Goal: Task Accomplishment & Management: Manage account settings

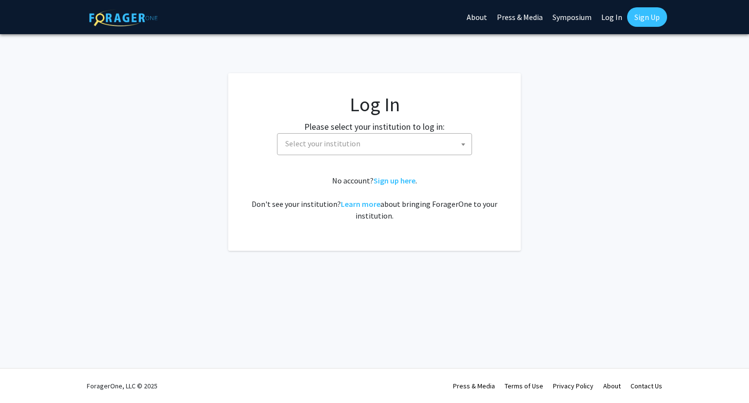
click at [324, 143] on span "Select your institution" at bounding box center [322, 143] width 75 height 10
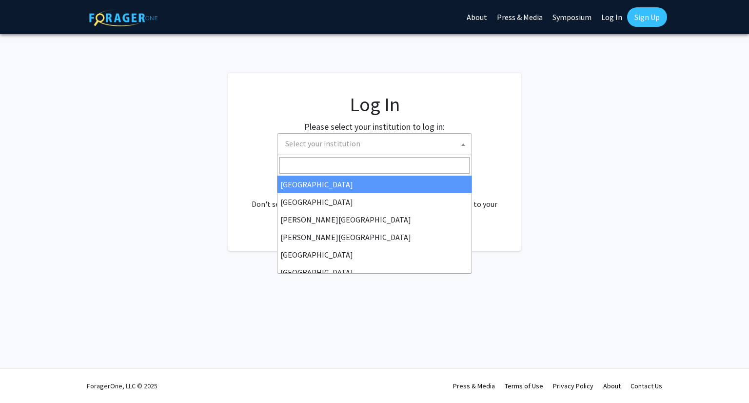
select select "34"
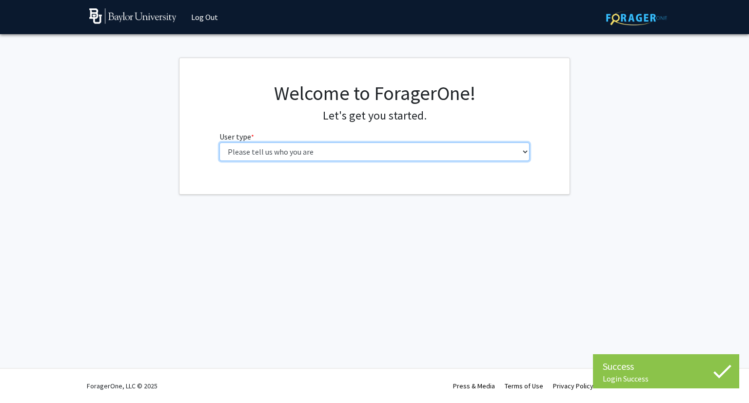
click at [365, 149] on select "Please tell us who you are Undergraduate Student Master's Student Doctoral Cand…" at bounding box center [374, 151] width 311 height 19
select select "1: undergrad"
click at [219, 142] on select "Please tell us who you are Undergraduate Student Master's Student Doctoral Cand…" at bounding box center [374, 151] width 311 height 19
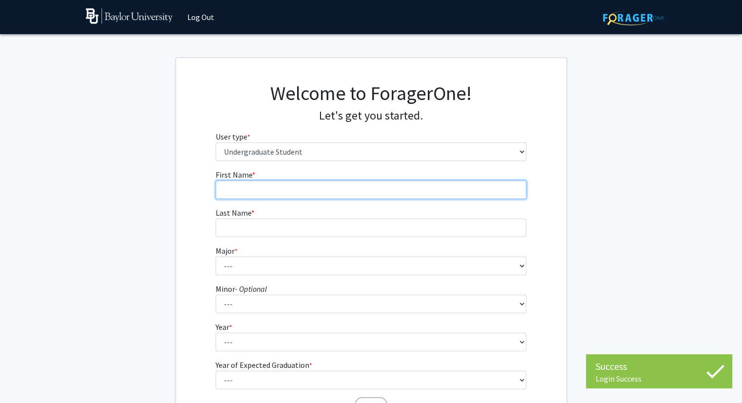
click at [342, 194] on input "First Name * required" at bounding box center [371, 189] width 311 height 19
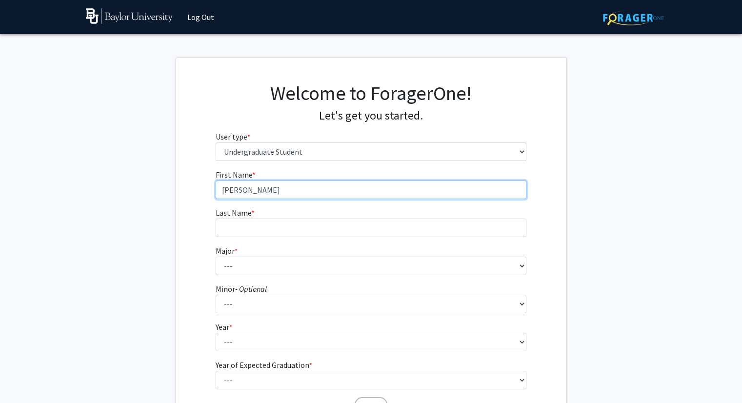
type input "[PERSON_NAME]"
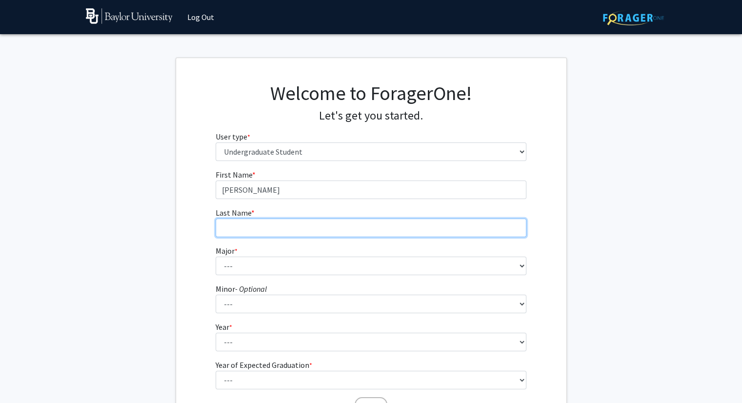
click at [328, 222] on input "Last Name * required" at bounding box center [371, 227] width 311 height 19
type input "[PERSON_NAME]"
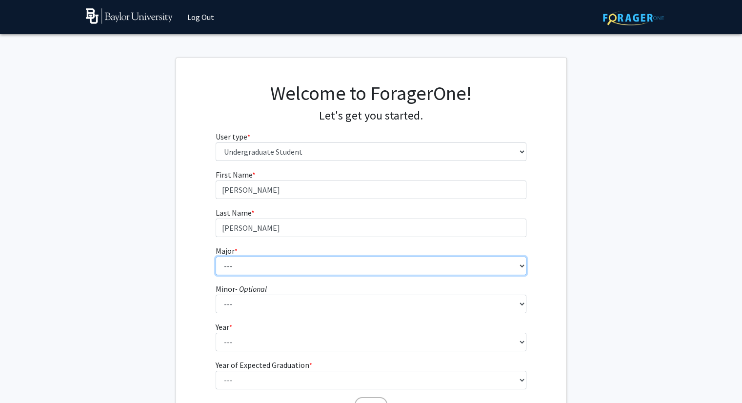
click at [322, 258] on select "--- Accounting American Studies Anthropology Apparel Design & Product Developme…" at bounding box center [371, 265] width 311 height 19
select select "14: 2679"
click at [216, 256] on select "--- Accounting American Studies Anthropology Apparel Design & Product Developme…" at bounding box center [371, 265] width 311 height 19
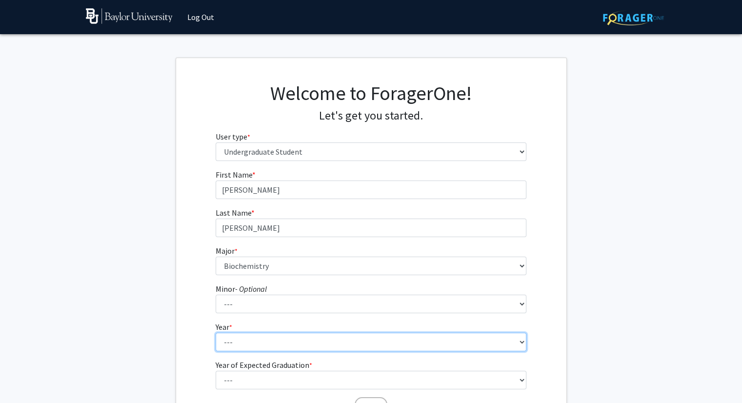
click at [255, 342] on select "--- First-year Sophomore Junior Senior Postbaccalaureate Certificate" at bounding box center [371, 342] width 311 height 19
select select "1: first-year"
click at [216, 333] on select "--- First-year Sophomore Junior Senior Postbaccalaureate Certificate" at bounding box center [371, 342] width 311 height 19
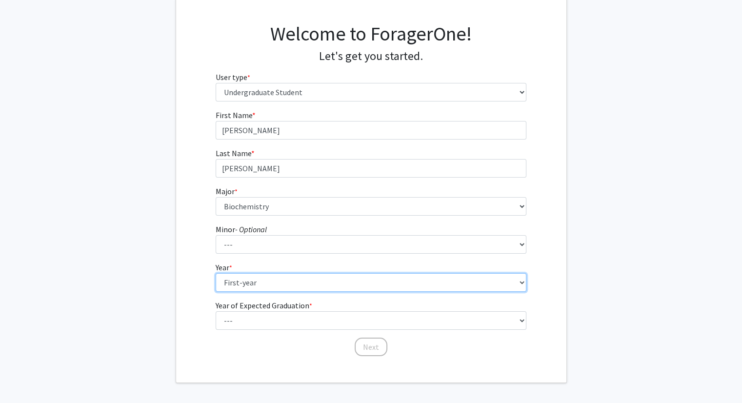
scroll to position [61, 0]
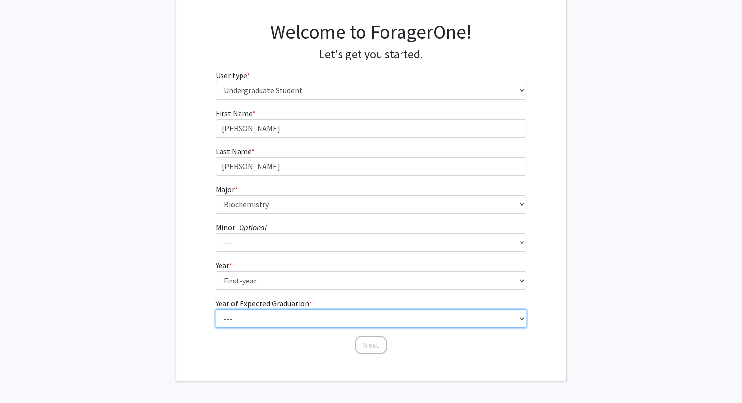
click at [254, 320] on select "--- 2025 2026 2027 2028 2029 2030 2031 2032 2033 2034" at bounding box center [371, 318] width 311 height 19
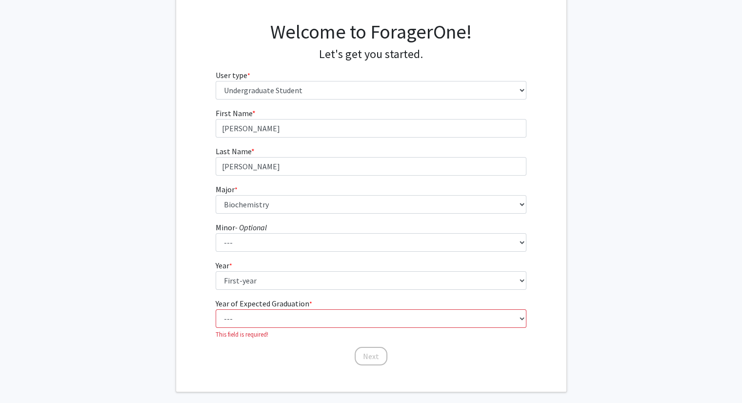
click at [246, 336] on form "First Name * required [PERSON_NAME] Last Name * required [PERSON_NAME] * requir…" at bounding box center [371, 231] width 311 height 249
click at [254, 316] on select "--- 2025 2026 2027 2028 2029 2030 2031 2032 2033 2034" at bounding box center [371, 318] width 311 height 19
select select "5: 2029"
click at [216, 309] on select "--- 2025 2026 2027 2028 2029 2030 2031 2032 2033 2034" at bounding box center [371, 318] width 311 height 19
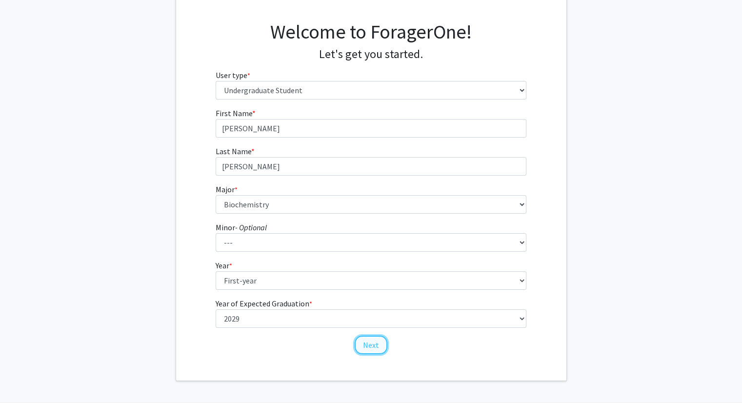
click at [366, 352] on button "Next" at bounding box center [370, 344] width 33 height 19
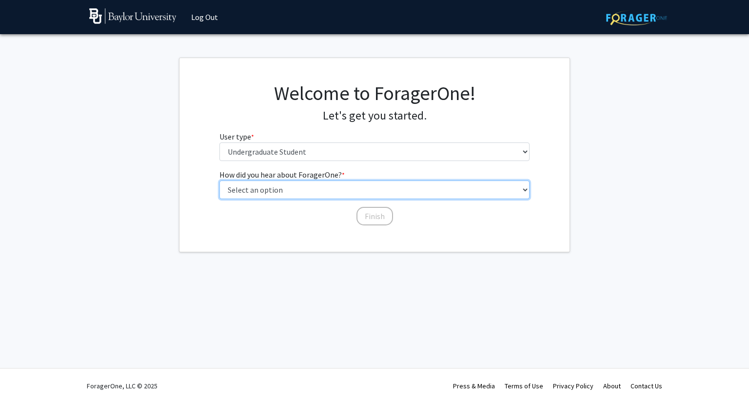
click at [286, 183] on select "Select an option Peer/student recommendation Faculty/staff recommendation Unive…" at bounding box center [374, 189] width 311 height 19
select select "3: university_website"
click at [219, 180] on select "Select an option Peer/student recommendation Faculty/staff recommendation Unive…" at bounding box center [374, 189] width 311 height 19
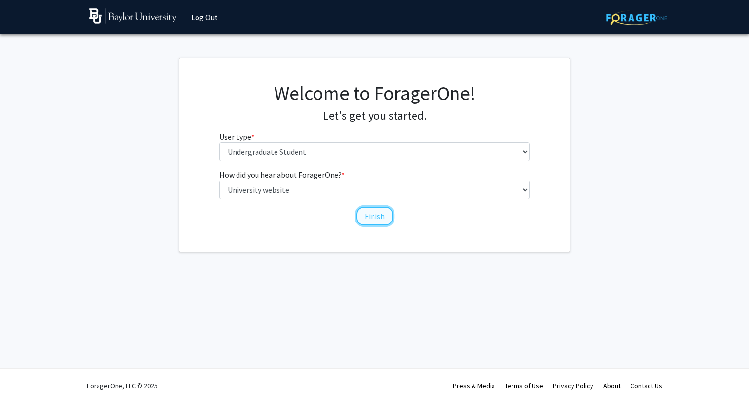
click at [378, 212] on button "Finish" at bounding box center [374, 216] width 37 height 19
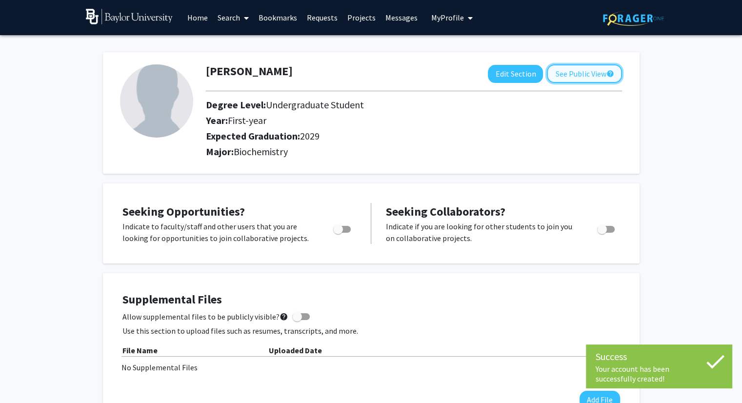
click at [566, 77] on button "See Public View help" at bounding box center [584, 73] width 75 height 19
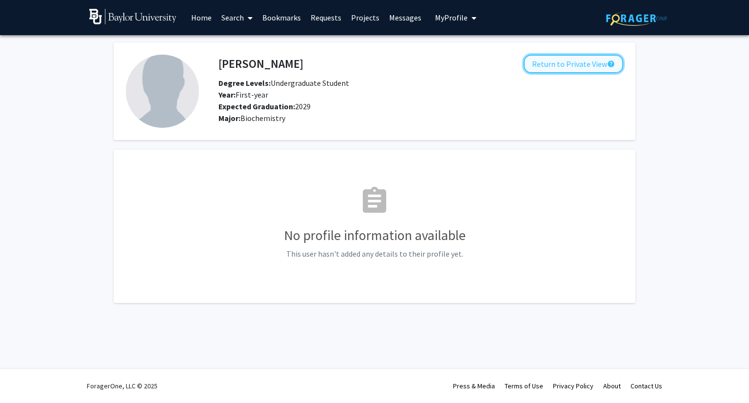
click at [558, 64] on button "Return to Private View help" at bounding box center [573, 64] width 99 height 19
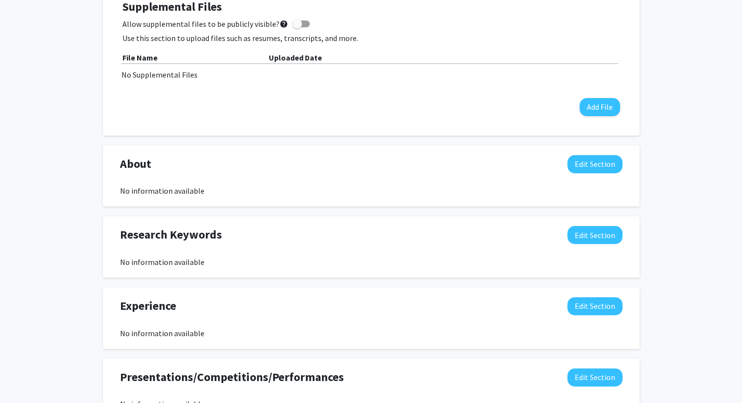
scroll to position [333, 0]
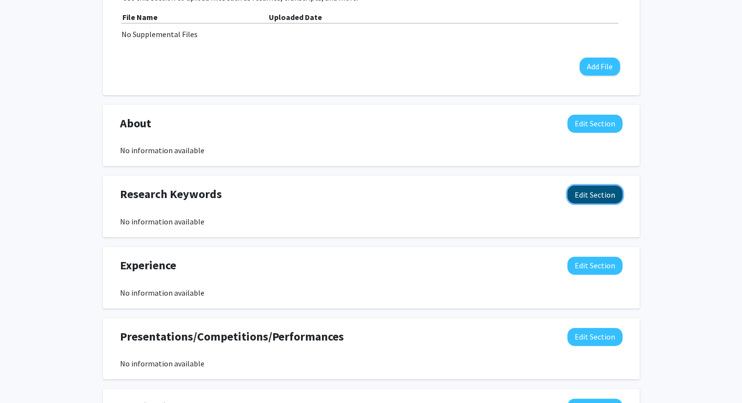
click at [602, 193] on button "Edit Section" at bounding box center [594, 194] width 55 height 18
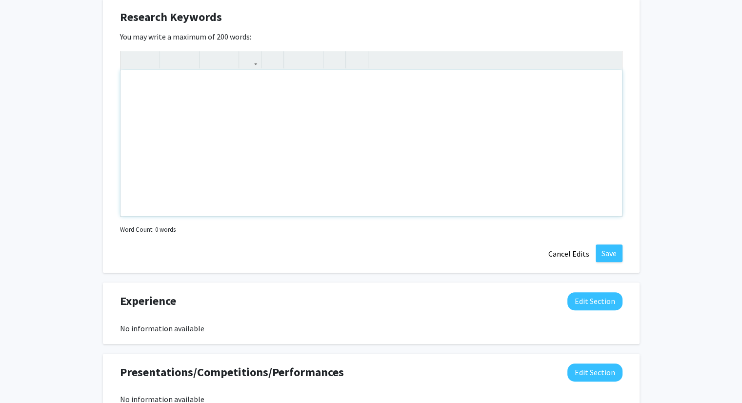
scroll to position [511, 0]
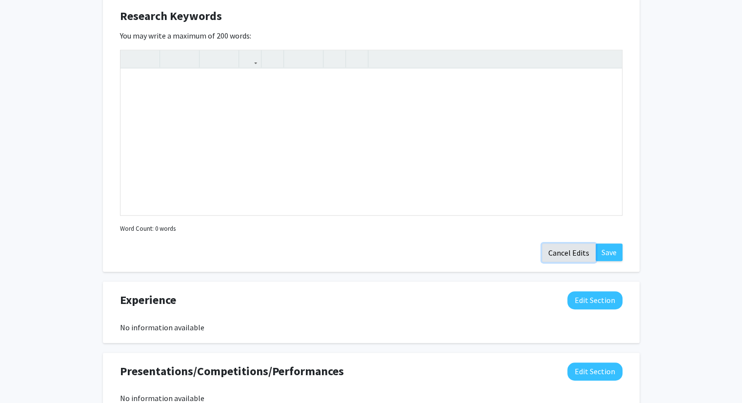
click at [565, 250] on button "Cancel Edits" at bounding box center [569, 252] width 54 height 19
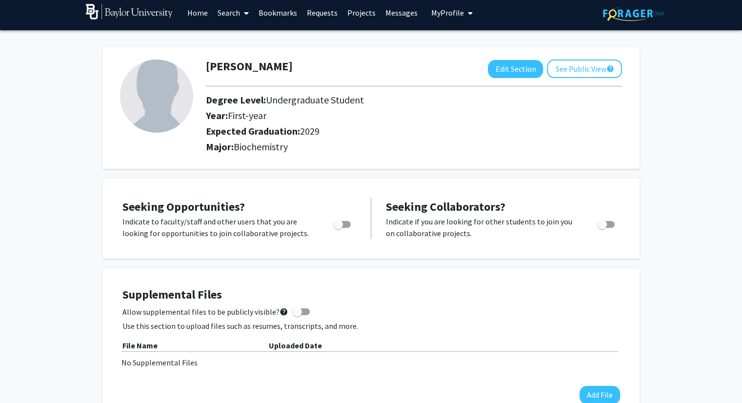
scroll to position [0, 0]
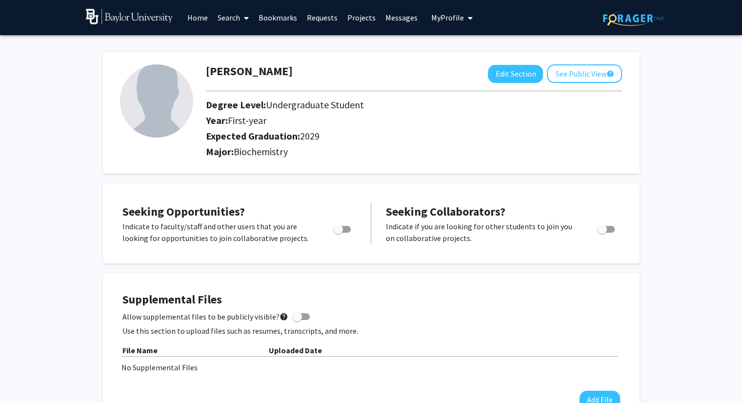
click at [199, 26] on link "Home" at bounding box center [197, 17] width 30 height 34
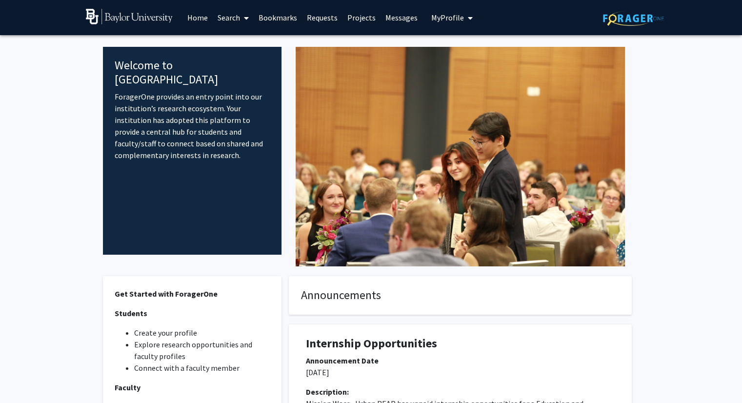
click at [238, 18] on link "Search" at bounding box center [233, 17] width 41 height 34
click at [256, 47] on span "Faculty/Staff" at bounding box center [249, 45] width 72 height 20
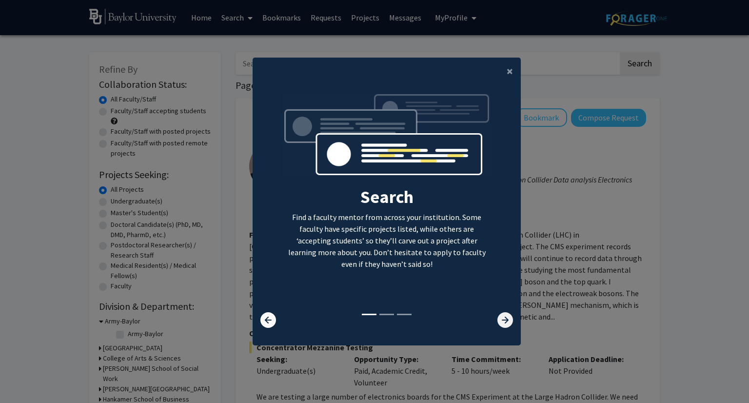
click at [497, 318] on icon at bounding box center [505, 320] width 16 height 16
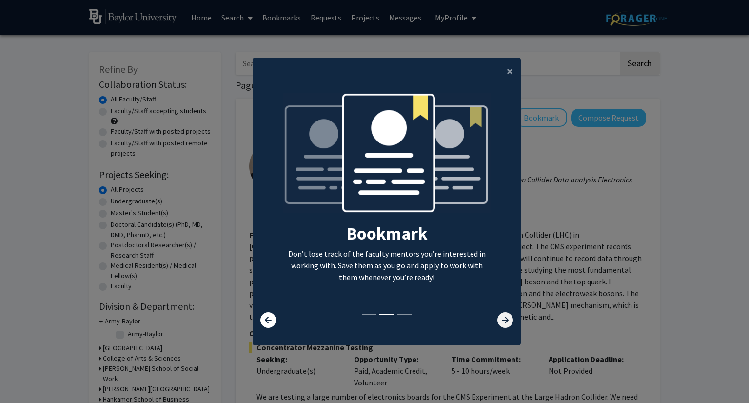
click at [497, 318] on icon at bounding box center [505, 320] width 16 height 16
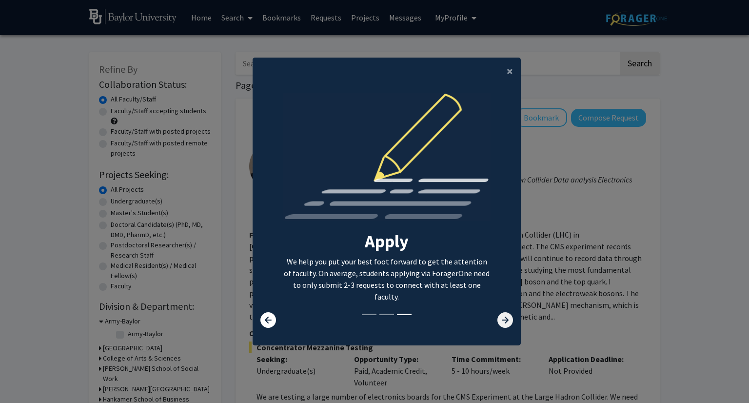
click at [497, 318] on icon at bounding box center [505, 320] width 16 height 16
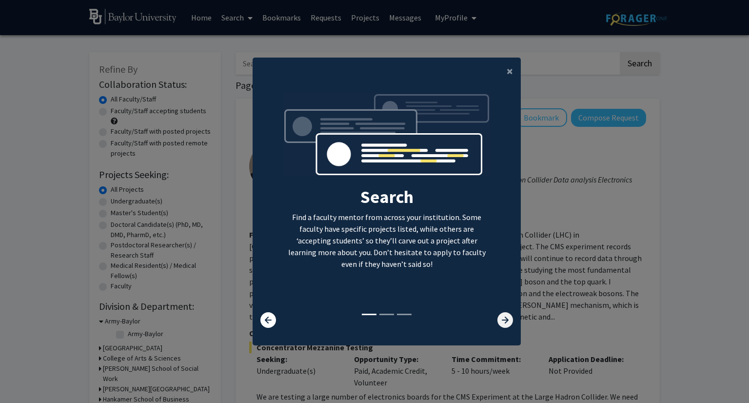
click at [497, 318] on icon at bounding box center [505, 320] width 16 height 16
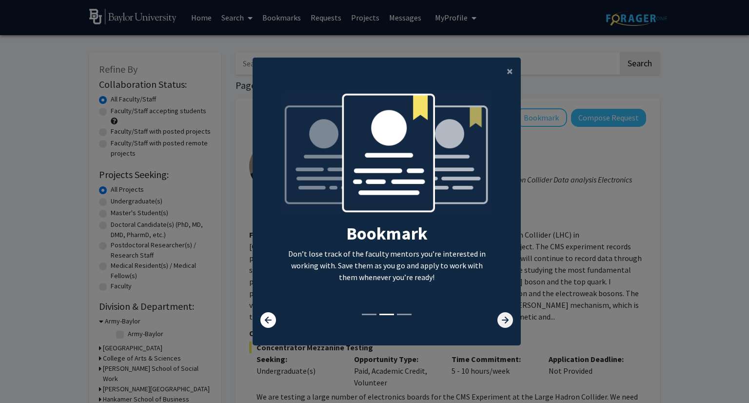
click at [497, 318] on icon at bounding box center [505, 320] width 16 height 16
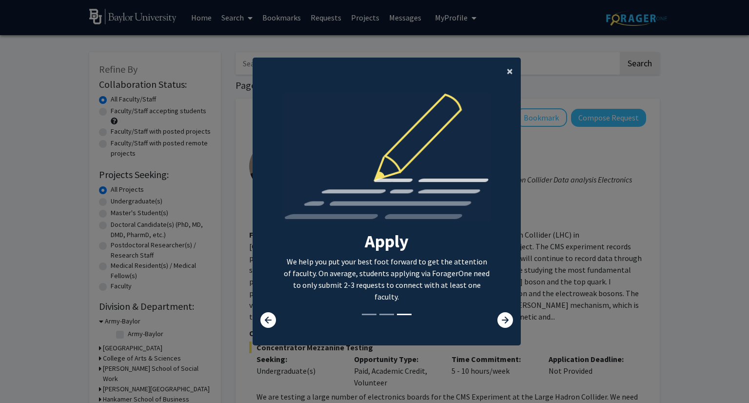
click at [507, 69] on span "×" at bounding box center [510, 70] width 6 height 15
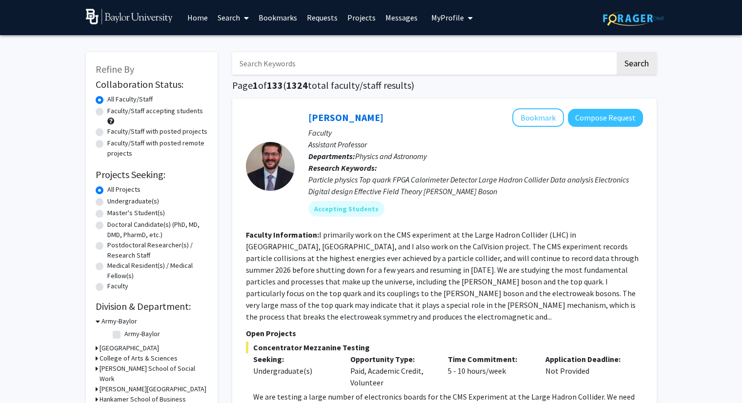
click at [349, 67] on input "Search Keywords" at bounding box center [423, 63] width 383 height 22
type input "biochemistry"
click at [616, 52] on button "Search" at bounding box center [636, 63] width 40 height 22
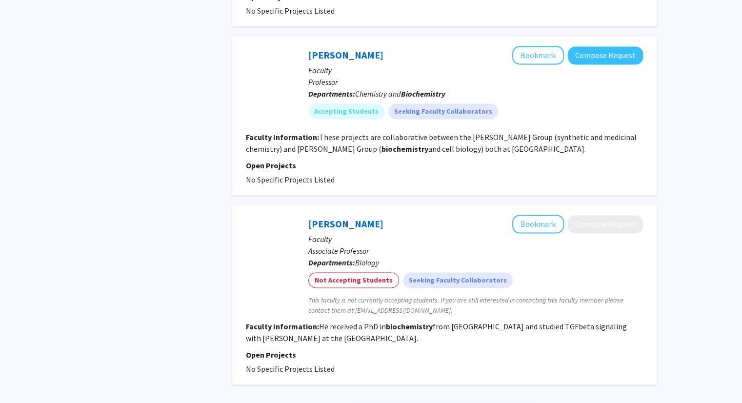
scroll to position [1365, 0]
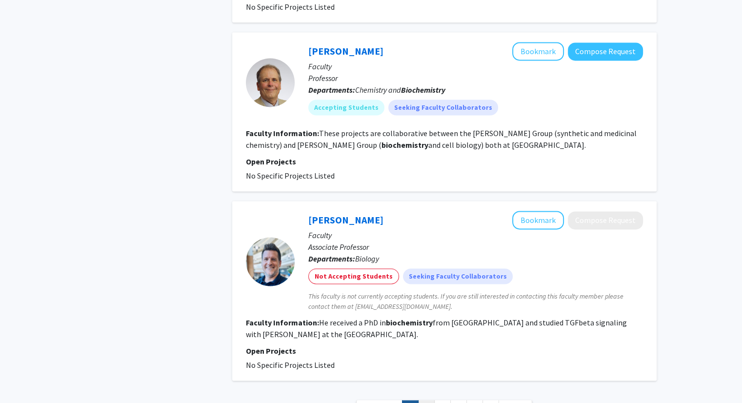
click at [425, 400] on link "2" at bounding box center [426, 408] width 17 height 17
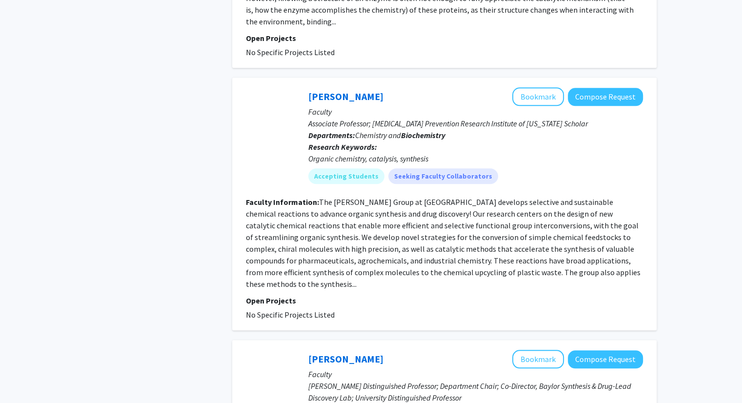
scroll to position [921, 0]
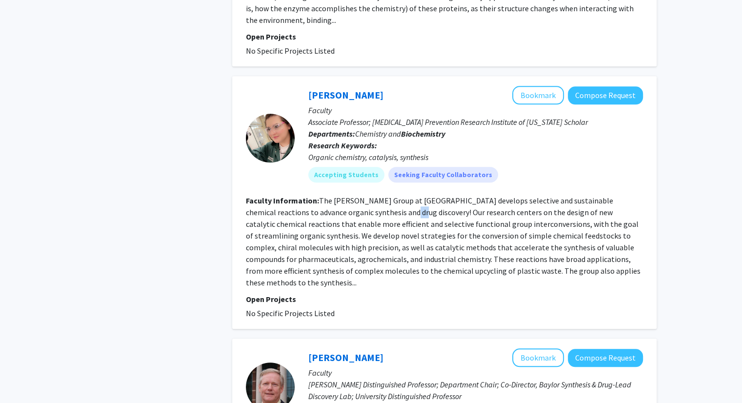
drag, startPoint x: 366, startPoint y: 226, endPoint x: 378, endPoint y: 226, distance: 12.7
click at [378, 226] on fg-read-more "The [PERSON_NAME] Group at [GEOGRAPHIC_DATA] develops selective and sustainable…" at bounding box center [443, 242] width 394 height 92
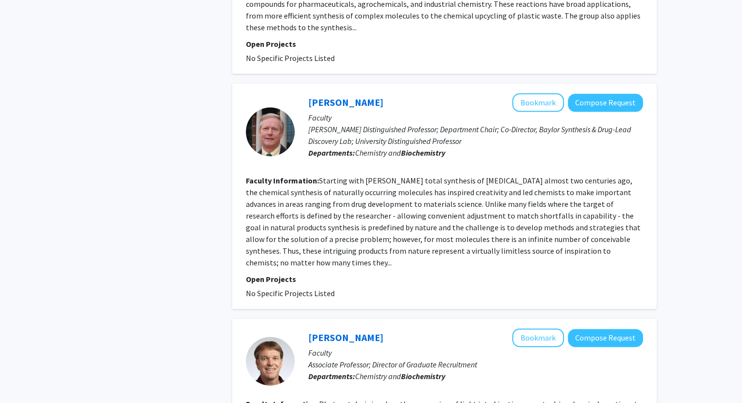
scroll to position [942, 0]
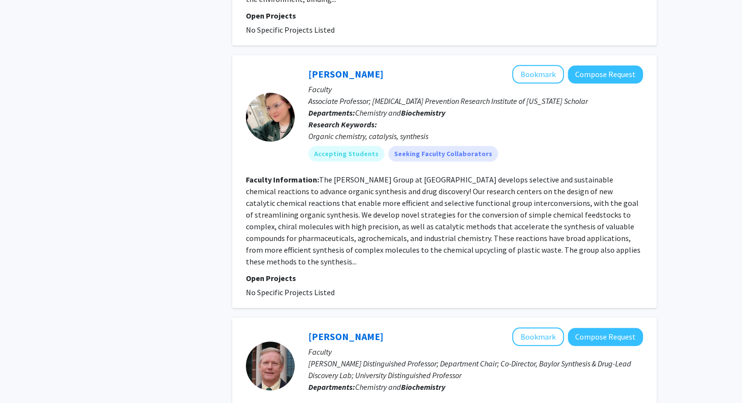
click at [426, 274] on p "Open Projects" at bounding box center [444, 278] width 397 height 12
click at [542, 83] on button "Bookmark" at bounding box center [538, 74] width 52 height 19
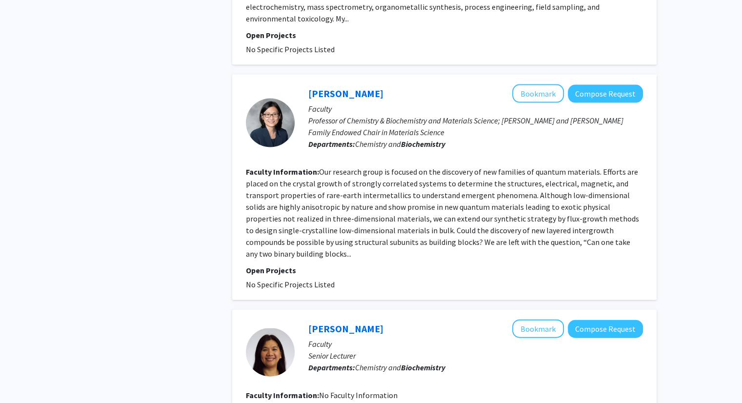
scroll to position [2104, 0]
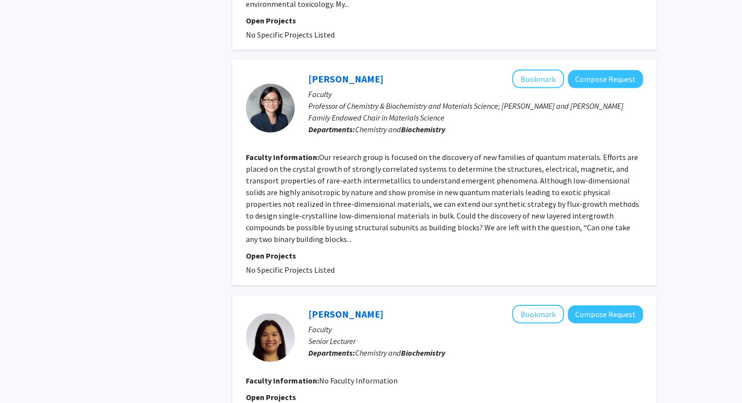
click at [512, 180] on fg-read-more "Our research group is focused on the discovery of new families of quantum mater…" at bounding box center [442, 198] width 393 height 92
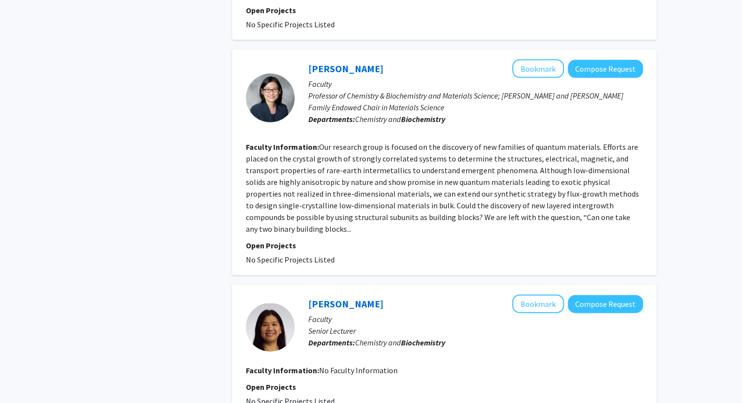
scroll to position [2126, 0]
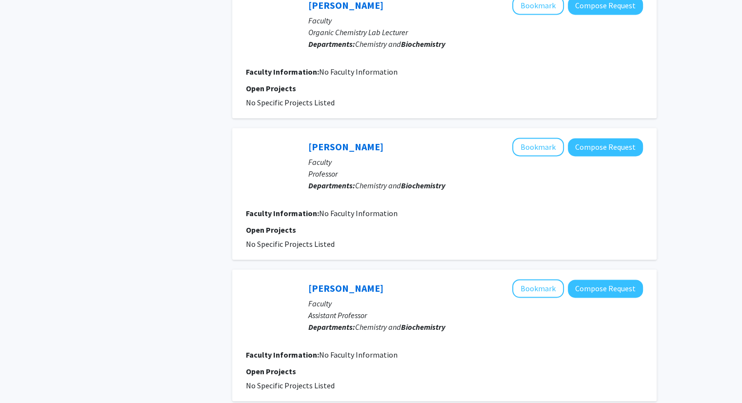
scroll to position [1450, 0]
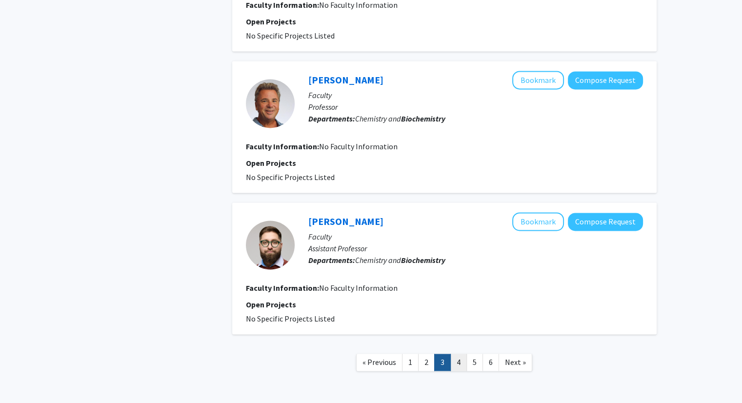
click at [458, 353] on link "4" at bounding box center [458, 361] width 17 height 17
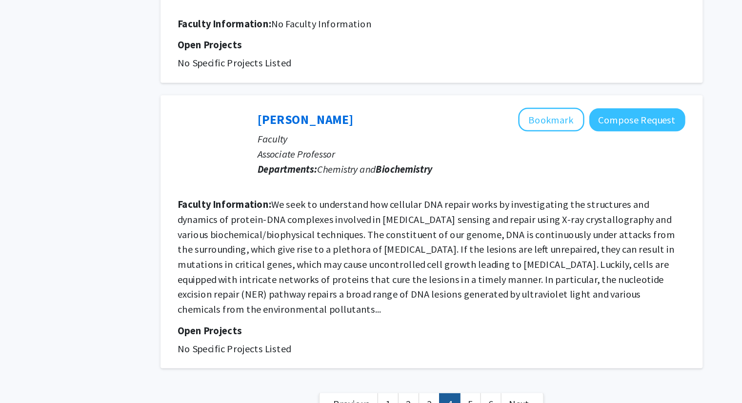
scroll to position [1555, 0]
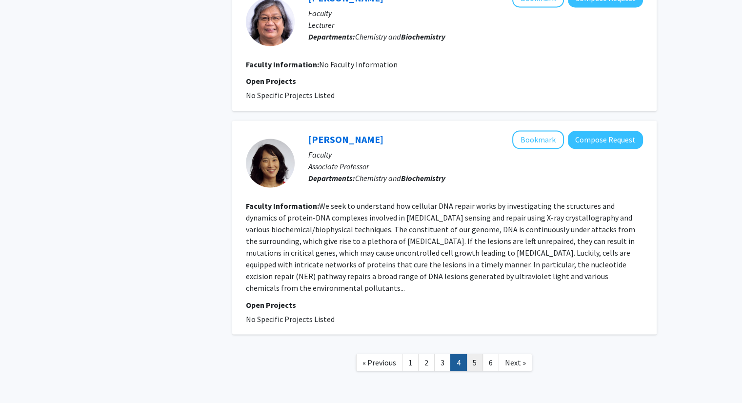
click at [477, 353] on link "5" at bounding box center [474, 361] width 17 height 17
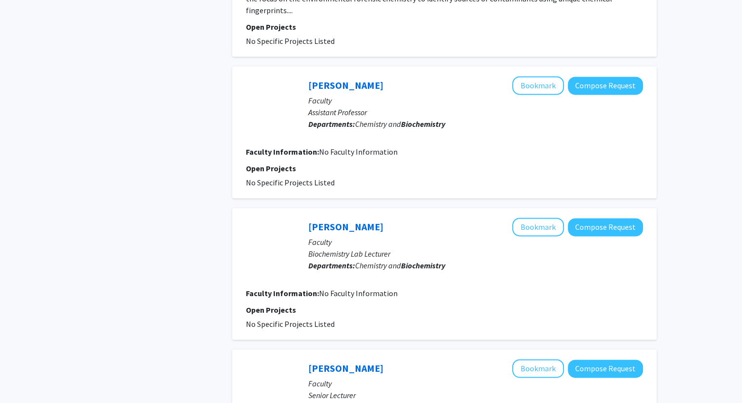
scroll to position [1450, 0]
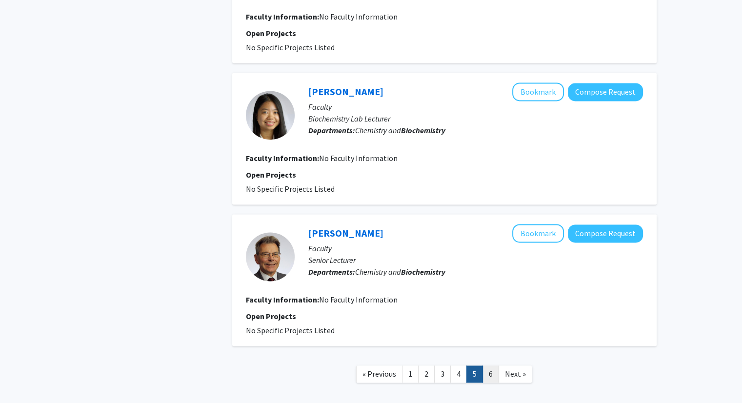
click at [489, 365] on link "6" at bounding box center [490, 373] width 17 height 17
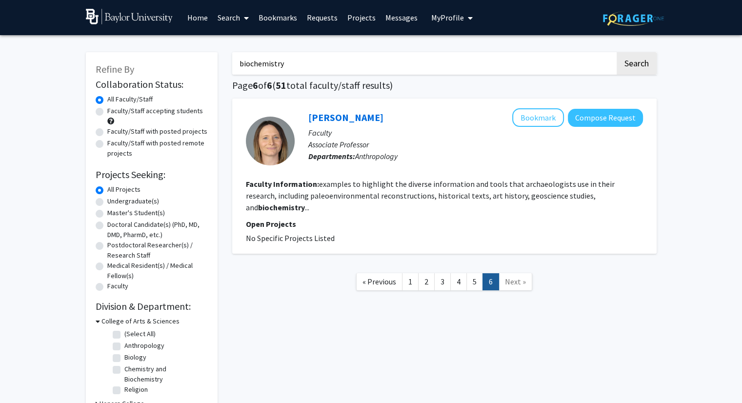
click at [265, 18] on link "Bookmarks" at bounding box center [278, 17] width 48 height 34
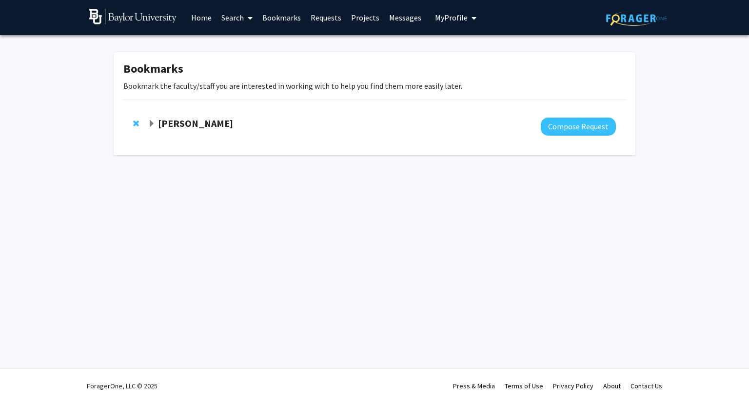
click at [193, 131] on div at bounding box center [382, 127] width 468 height 18
click at [177, 122] on strong "[PERSON_NAME]" at bounding box center [195, 123] width 75 height 12
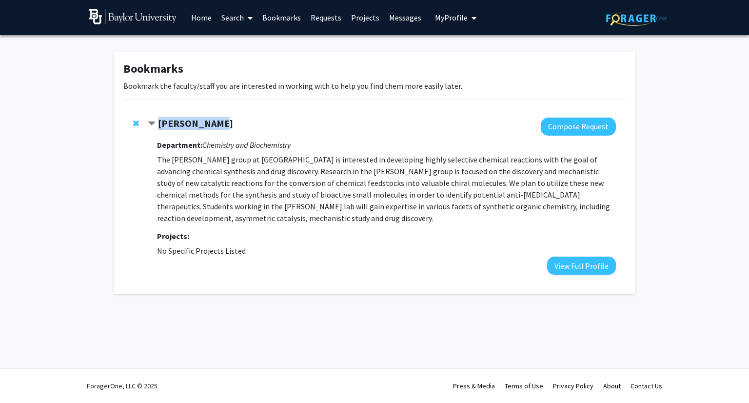
drag, startPoint x: 268, startPoint y: 122, endPoint x: 154, endPoint y: 126, distance: 114.2
click at [154, 126] on div "[PERSON_NAME]" at bounding box center [253, 124] width 211 height 12
copy div "[PERSON_NAME]"
click at [435, 186] on p "The [PERSON_NAME] group at [GEOGRAPHIC_DATA] is interested in developing highly…" at bounding box center [386, 189] width 459 height 70
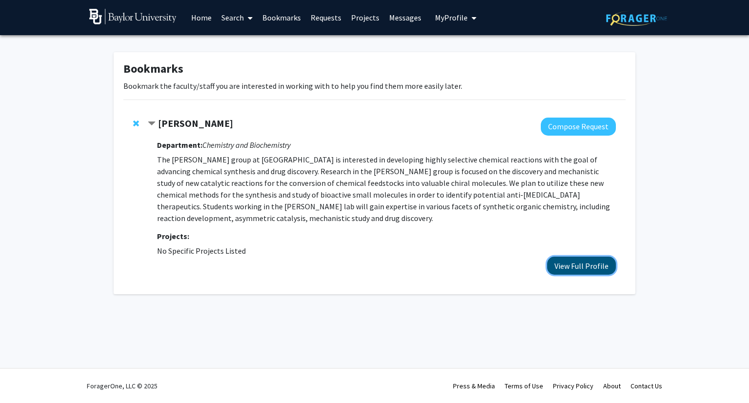
click at [589, 265] on button "View Full Profile" at bounding box center [581, 265] width 69 height 18
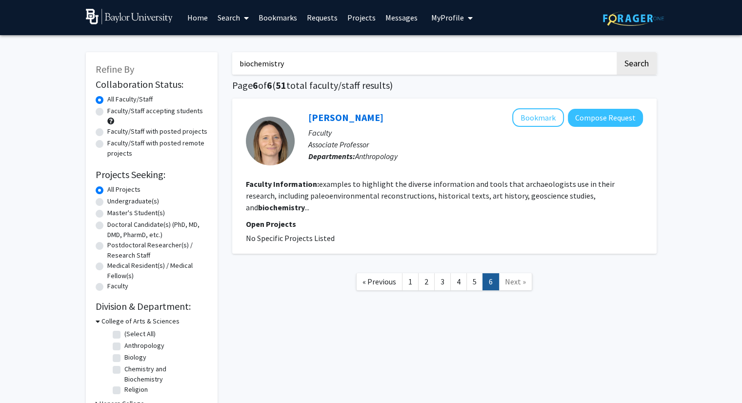
click at [234, 29] on link "Search" at bounding box center [233, 17] width 41 height 34
click at [250, 64] on span "Students" at bounding box center [242, 65] width 59 height 20
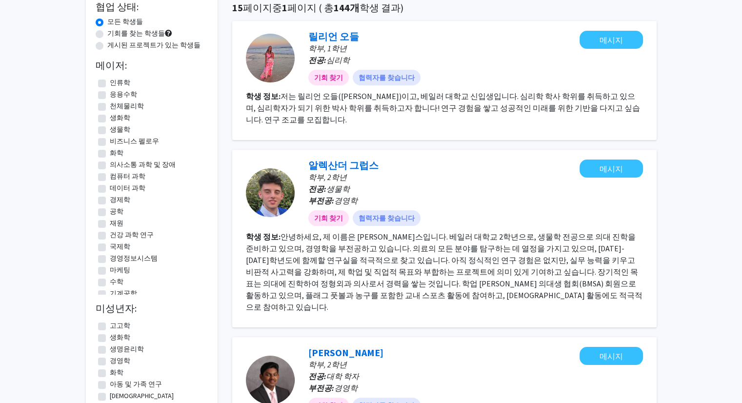
scroll to position [77, 0]
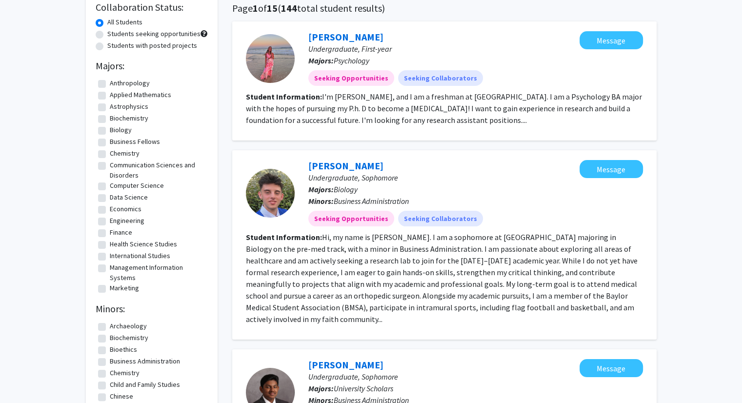
click at [466, 113] on section "Student Information: I'm [PERSON_NAME], and I am a freshman at [GEOGRAPHIC_DATA…" at bounding box center [444, 108] width 397 height 35
click at [456, 123] on fg-read-more "I'm [PERSON_NAME], and I am a freshman at [GEOGRAPHIC_DATA]. I am a Psychology …" at bounding box center [444, 108] width 396 height 33
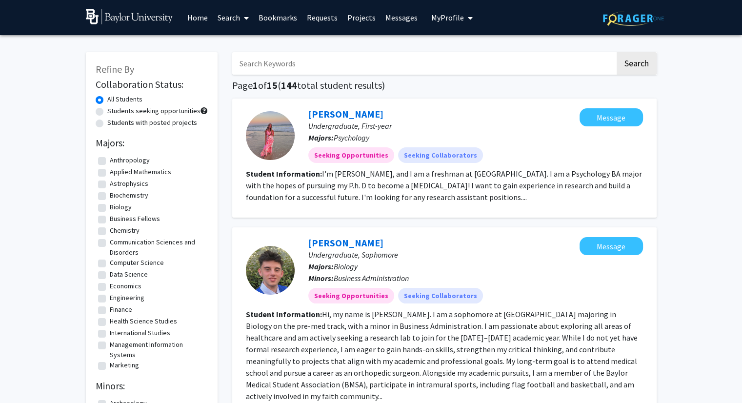
click at [428, 16] on button "My Profile" at bounding box center [451, 17] width 47 height 35
click at [477, 56] on span "View Profile" at bounding box center [491, 56] width 59 height 11
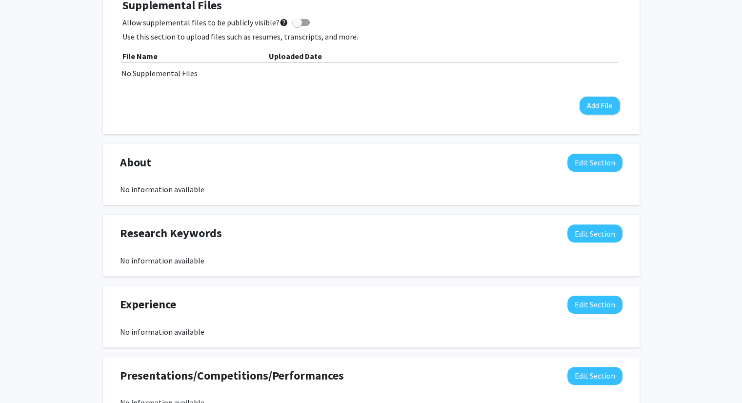
scroll to position [298, 0]
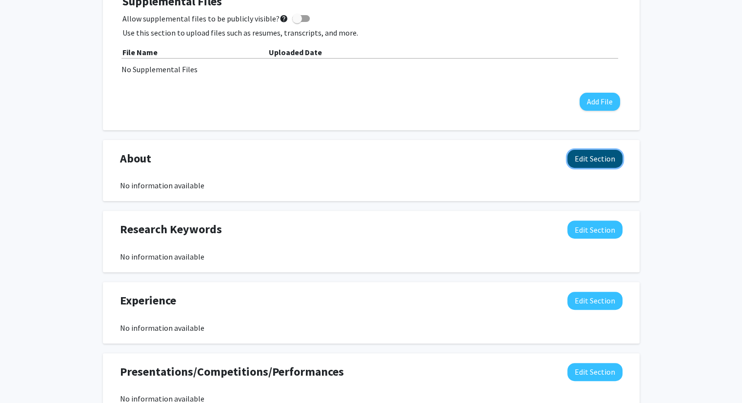
click at [591, 163] on button "Edit Section" at bounding box center [594, 159] width 55 height 18
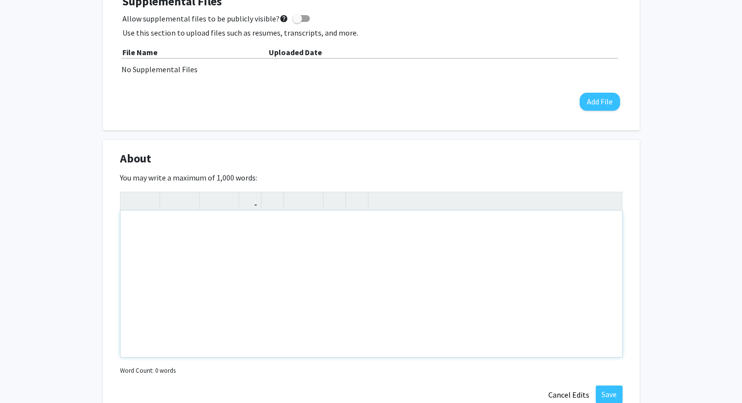
click at [391, 250] on div "Note to users with screen readers: Please deactivate our accessibility plugin f…" at bounding box center [370, 284] width 501 height 146
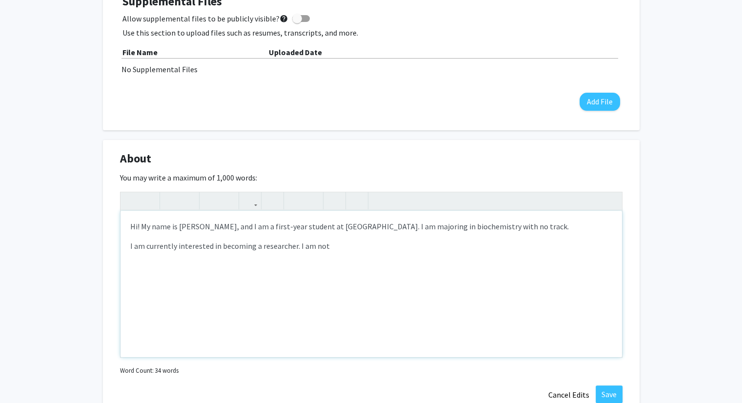
click at [340, 245] on p "I am currently interested in becoming a researcher. I am not" at bounding box center [371, 246] width 482 height 12
click at [267, 244] on p "I am currently interested in becoming a pharme" at bounding box center [371, 246] width 482 height 12
click at [255, 248] on p "I am currently interested in becoming apharmaceutical researcher (or drug disco…" at bounding box center [371, 246] width 482 height 12
click at [464, 251] on p "I am currently interested in becoming a pharmaceutical researcher (or drug disc…" at bounding box center [371, 246] width 482 height 12
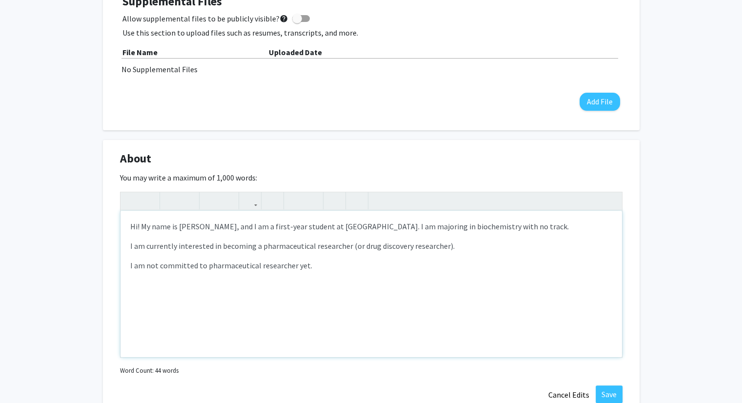
drag, startPoint x: 312, startPoint y: 268, endPoint x: 146, endPoint y: 245, distance: 167.3
click at [146, 245] on div "Hi! My name is [PERSON_NAME], and I am a first-year student at [GEOGRAPHIC_DATA…" at bounding box center [370, 284] width 501 height 146
type textarea "<p>Hi! My name is [PERSON_NAME], and I am a first-year student at [GEOGRAPHIC_D…"
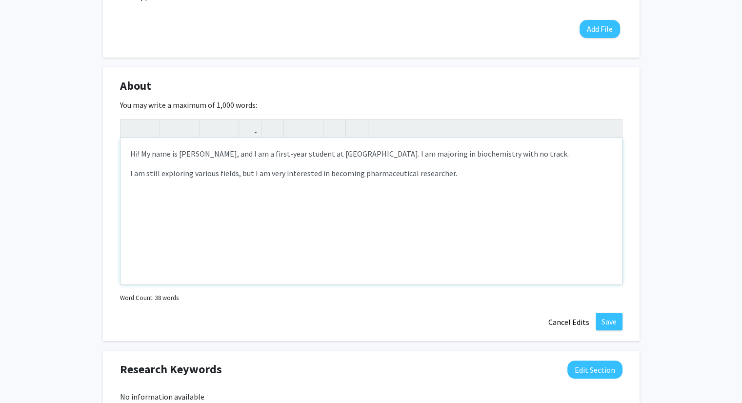
scroll to position [372, 0]
click at [607, 327] on button "Save" at bounding box center [608, 320] width 27 height 18
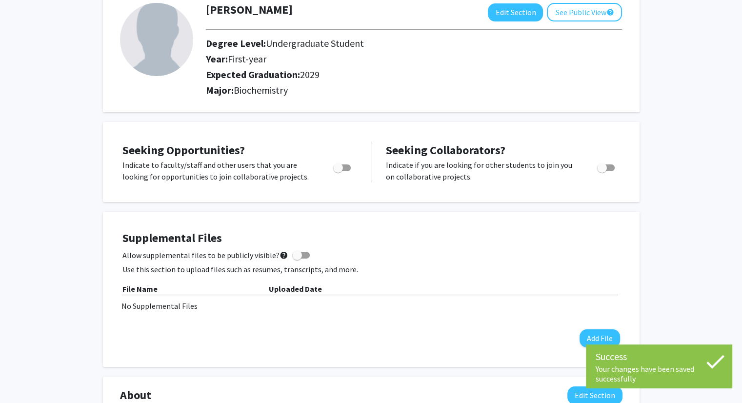
scroll to position [0, 0]
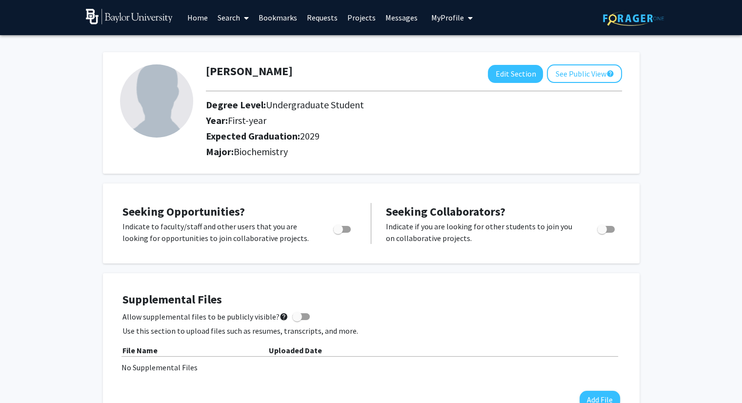
click at [230, 16] on link "Search" at bounding box center [233, 17] width 41 height 34
click at [255, 67] on span "Students" at bounding box center [242, 65] width 59 height 20
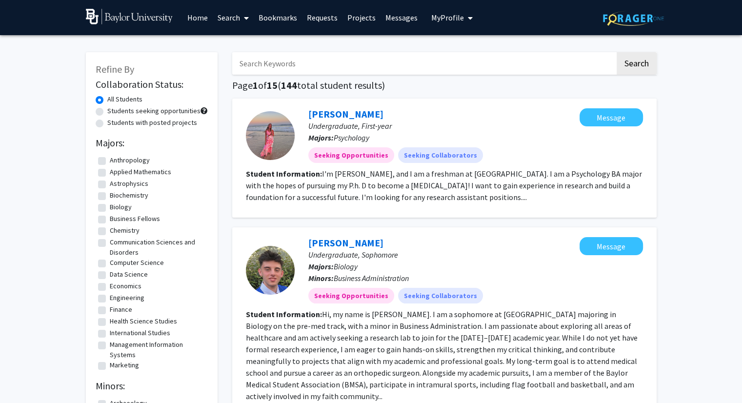
click at [345, 177] on fg-read-more "I'm [PERSON_NAME], and I am a freshman at [GEOGRAPHIC_DATA]. I am a Psychology …" at bounding box center [444, 185] width 396 height 33
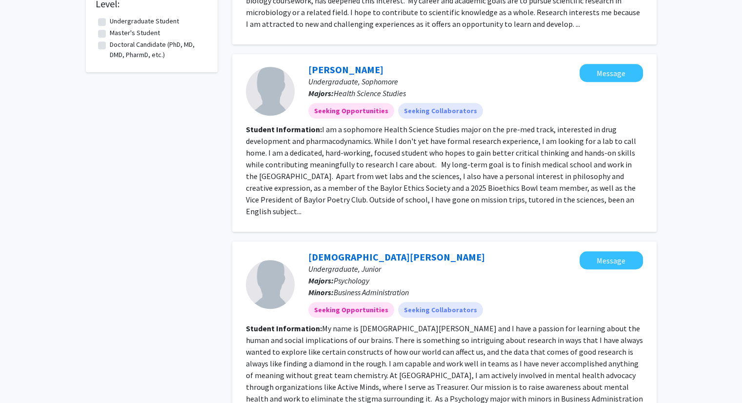
scroll to position [677, 0]
click at [356, 200] on div "[PERSON_NAME], Sophomore Majors: Health Science Studies Seeking Opportunities S…" at bounding box center [444, 142] width 424 height 177
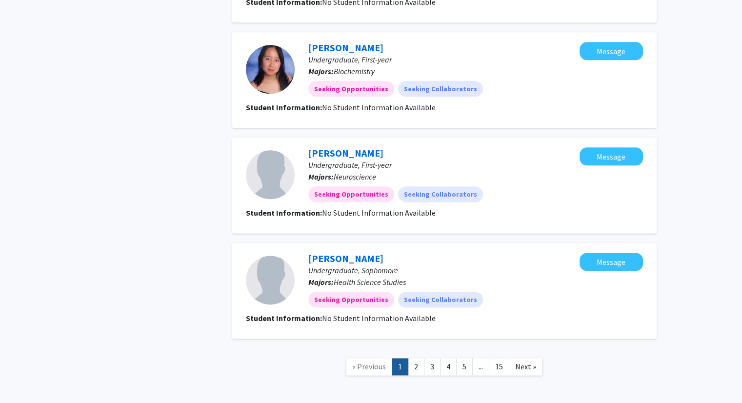
scroll to position [1198, 0]
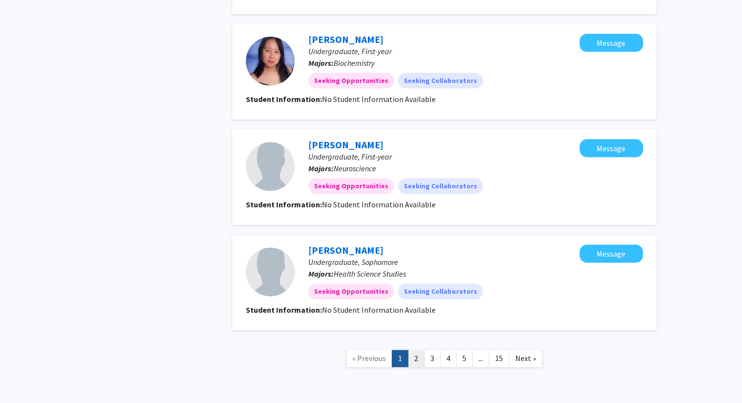
click at [414, 350] on link "2" at bounding box center [416, 358] width 17 height 17
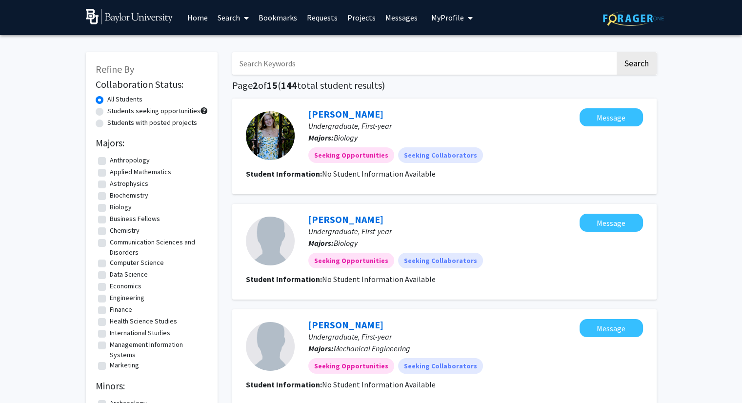
click at [453, 15] on span "My Profile" at bounding box center [447, 18] width 33 height 10
click at [464, 46] on span "[PERSON_NAME]" at bounding box center [491, 45] width 59 height 11
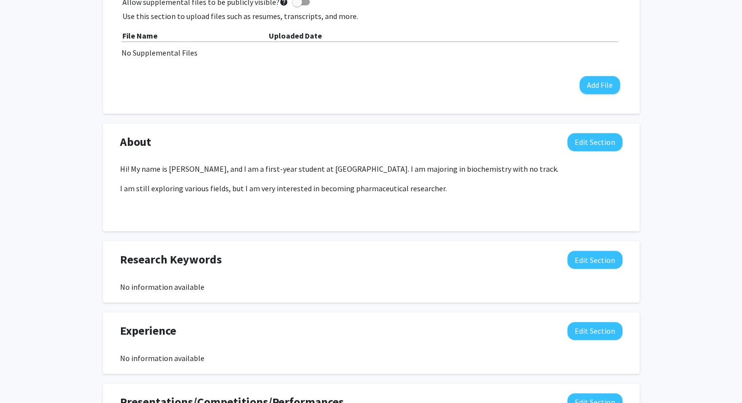
scroll to position [260, 0]
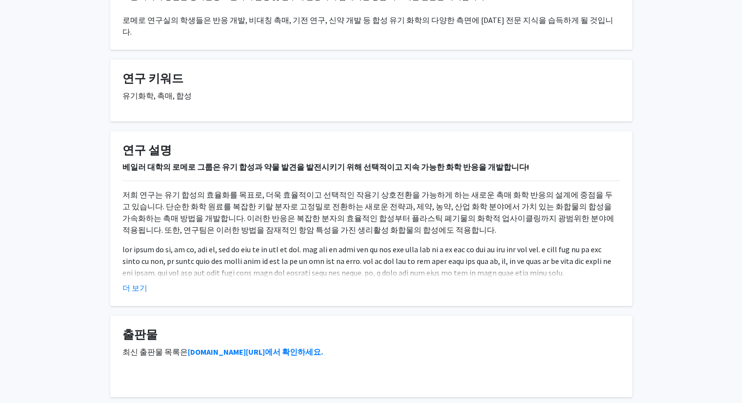
scroll to position [277, 0]
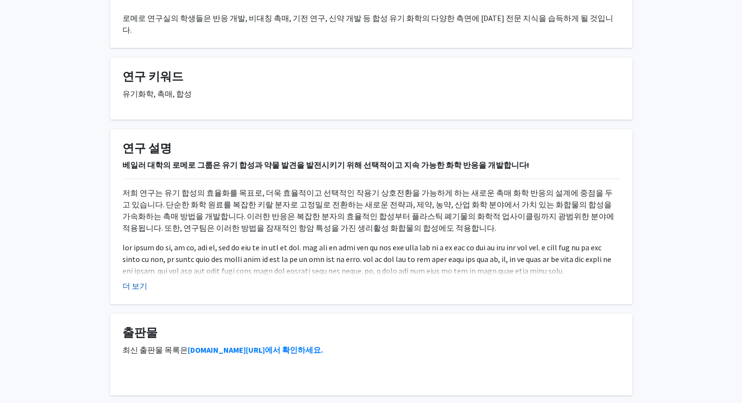
click at [136, 281] on font "더 보기" at bounding box center [134, 286] width 25 height 10
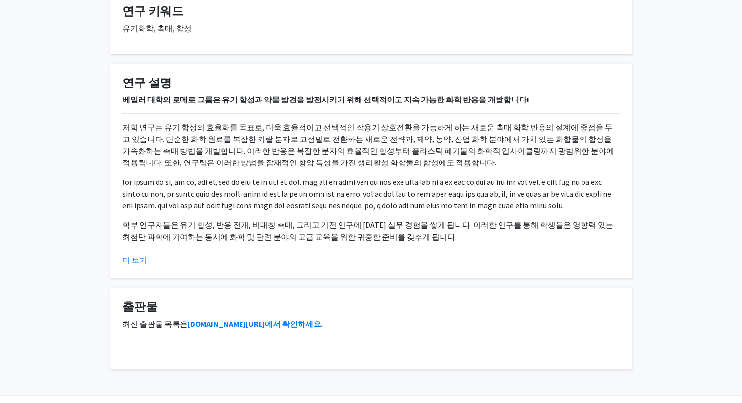
scroll to position [343, 0]
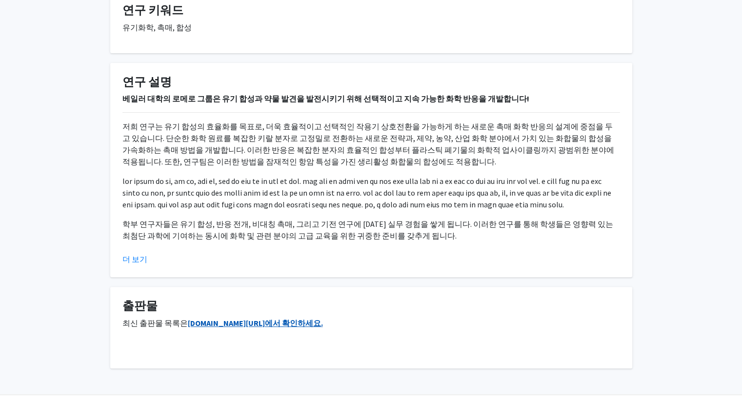
click at [287, 328] on font "TheRomeroLab.com/Publications에서 확인하세요." at bounding box center [255, 323] width 135 height 10
